Goal: Task Accomplishment & Management: Use online tool/utility

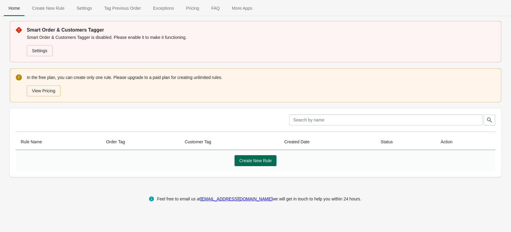
click at [261, 161] on span "Create New Rule" at bounding box center [255, 160] width 33 height 5
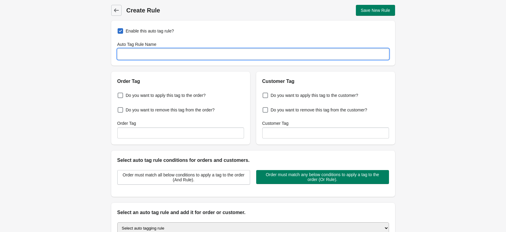
click at [173, 54] on input "Auto Tag Rule Name" at bounding box center [253, 54] width 272 height 11
type input "xsolla"
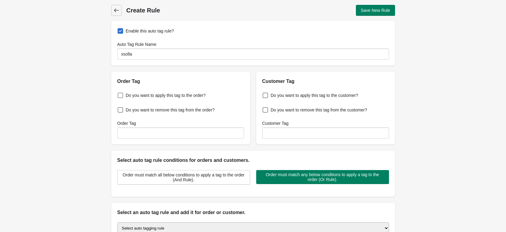
click at [197, 94] on span "Do you want to apply this tag to the order?" at bounding box center [166, 95] width 80 height 6
click at [119, 94] on input "Do you want to apply this tag to the order?" at bounding box center [119, 94] width 0 height 0
checkbox input "true"
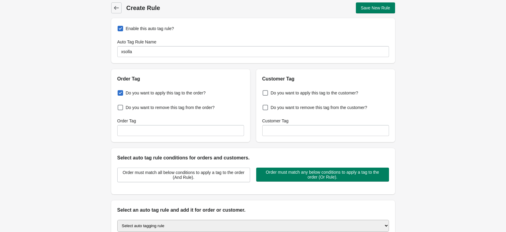
scroll to position [7, 0]
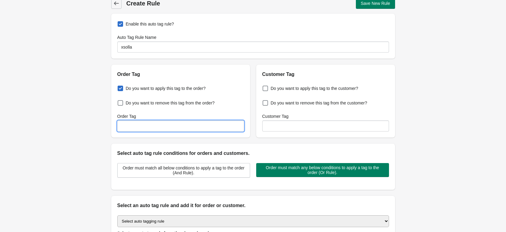
click at [172, 126] on input "Order Tag" at bounding box center [180, 126] width 127 height 11
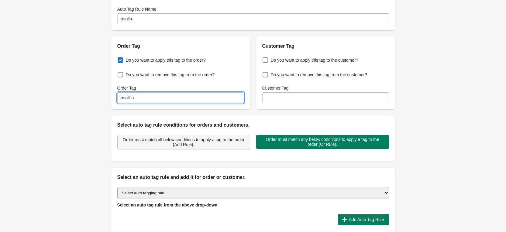
scroll to position [36, 0]
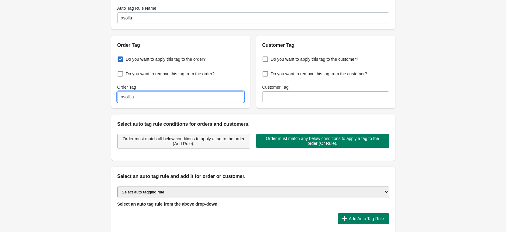
type input "xsolllla"
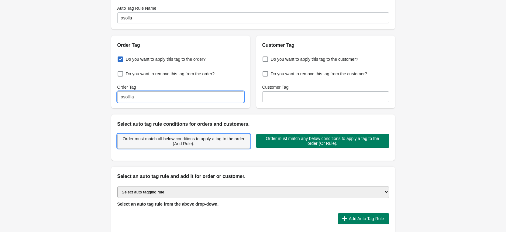
click at [177, 146] on span "Order must match all below conditions to apply a tag to the order (And Rule)." at bounding box center [184, 142] width 123 height 10
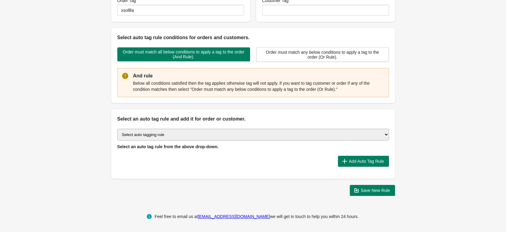
scroll to position [123, 0]
click at [181, 137] on select "Select auto tagging rule Tag by order amount Tag based on the order count (Volu…" at bounding box center [253, 135] width 272 height 12
click at [351, 159] on span "Add Auto Tag Rule" at bounding box center [366, 161] width 35 height 5
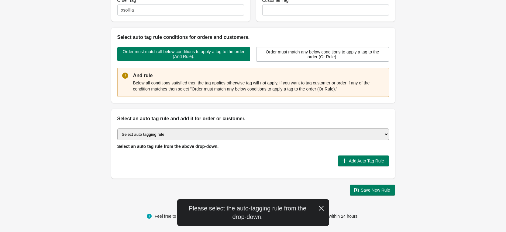
click at [190, 130] on select "Select auto tagging rule Tag by order amount Tag based on the order count (Volu…" at bounding box center [253, 135] width 272 height 12
click at [117, 129] on select "Select auto tagging rule Tag by order amount Tag based on the order count (Volu…" at bounding box center [253, 135] width 272 height 12
click at [344, 162] on icon "button" at bounding box center [345, 161] width 6 height 6
click at [220, 126] on div "Select auto tagging rule Tag by order amount Tag based on the order count (Volu…" at bounding box center [253, 151] width 284 height 56
click at [219, 130] on select "Select auto tagging rule Tag by order amount Tag based on the order count (Volu…" at bounding box center [253, 135] width 272 height 12
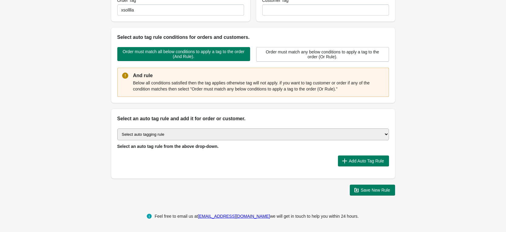
select select "33"
click at [117, 129] on select "Select auto tagging rule Tag by order amount Tag based on the order count (Volu…" at bounding box center [253, 135] width 272 height 12
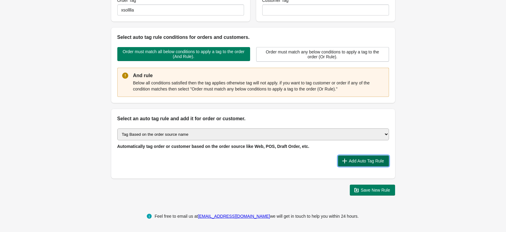
click at [349, 159] on span "Add Auto Tag Rule" at bounding box center [366, 161] width 35 height 5
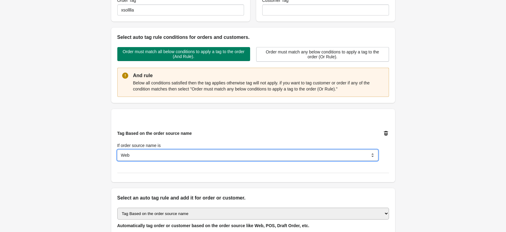
click at [160, 150] on select "Web POS Draft Order Iphone Android Other Apps" at bounding box center [247, 155] width 261 height 11
click at [117, 150] on select "Web POS Draft Order Iphone Android Other Apps" at bounding box center [247, 155] width 261 height 11
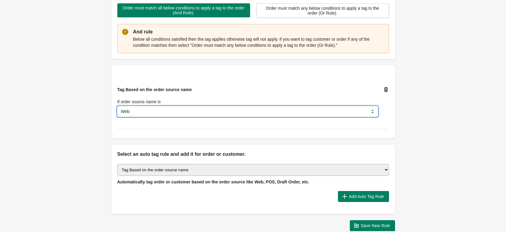
scroll to position [168, 0]
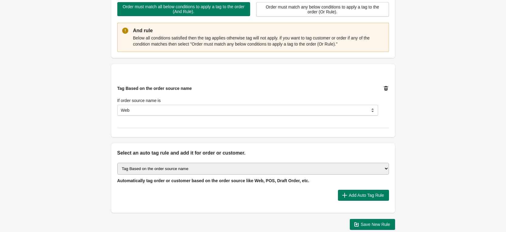
click at [185, 171] on select "Select auto tagging rule Tag by order amount Tag based on the order count (Volu…" at bounding box center [253, 169] width 272 height 12
